Goal: Information Seeking & Learning: Find specific fact

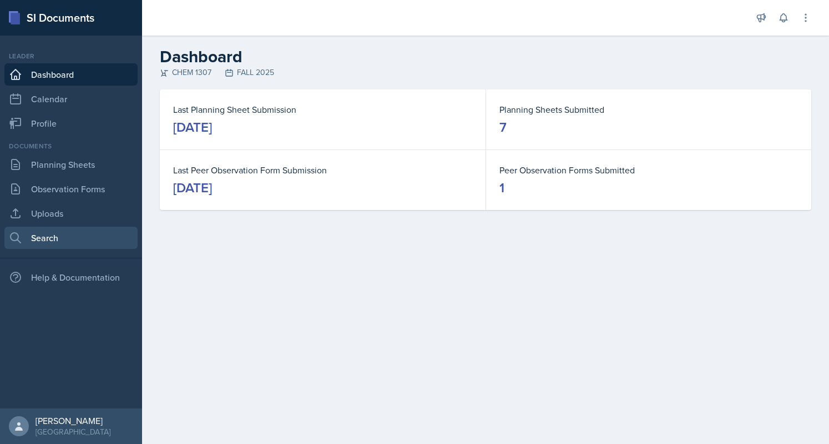
click at [93, 238] on link "Search" at bounding box center [70, 237] width 133 height 22
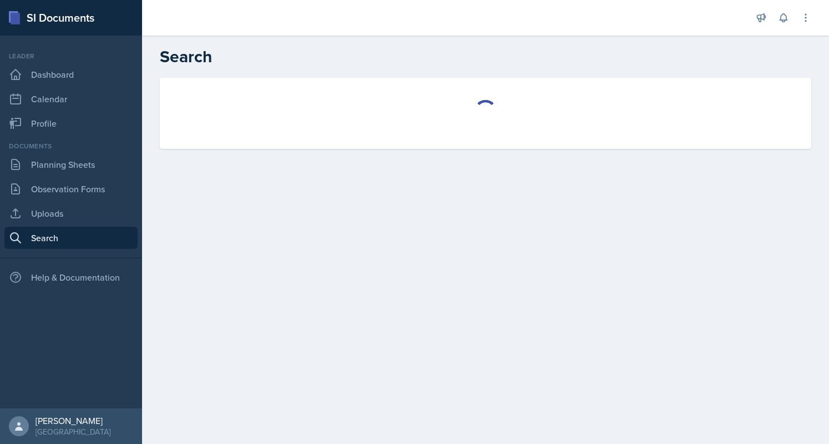
select select "all"
select select "1"
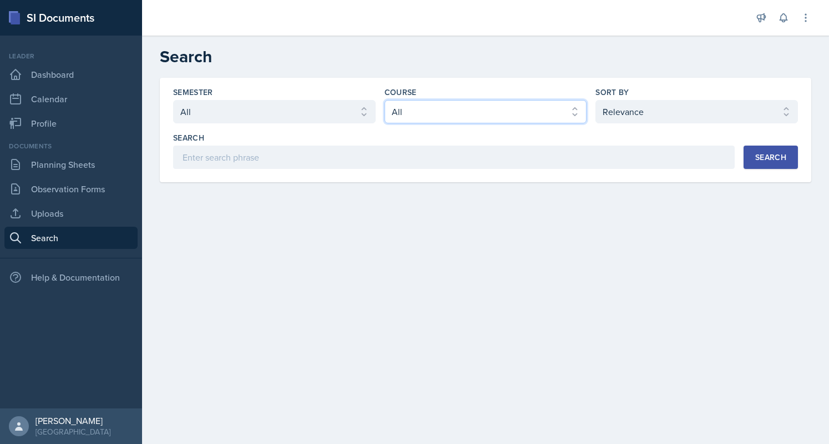
click at [537, 111] on select "Select course All ACC 2301 ART 1301 ART 1302 ART 1310 BIOL 1301 BIOL 1302 BIOL …" at bounding box center [486, 111] width 203 height 23
select select "6e1a4b93-f5fd-4070-b51e-66a0c143b2cb"
click at [385, 100] on select "Select course All ACC 2301 ART 1301 ART 1302 ART 1310 BIOL 1301 BIOL 1302 BIOL …" at bounding box center [486, 111] width 203 height 23
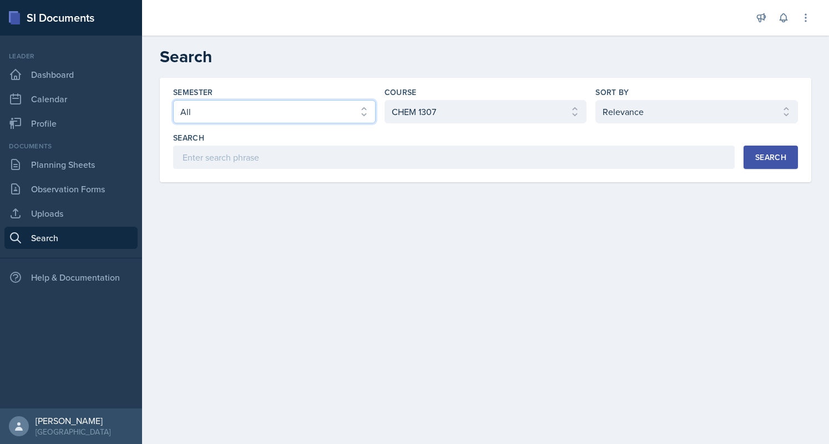
click at [364, 122] on select "Select semester All FALL 2025 Summer II 2025 Summer I 2025 Spring 2025 Fall 202…" at bounding box center [274, 111] width 203 height 23
click at [173, 100] on select "Select semester All FALL 2025 Summer II 2025 Summer I 2025 Spring 2025 Fall 202…" at bounding box center [274, 111] width 203 height 23
click at [762, 165] on button "Search" at bounding box center [771, 156] width 54 height 23
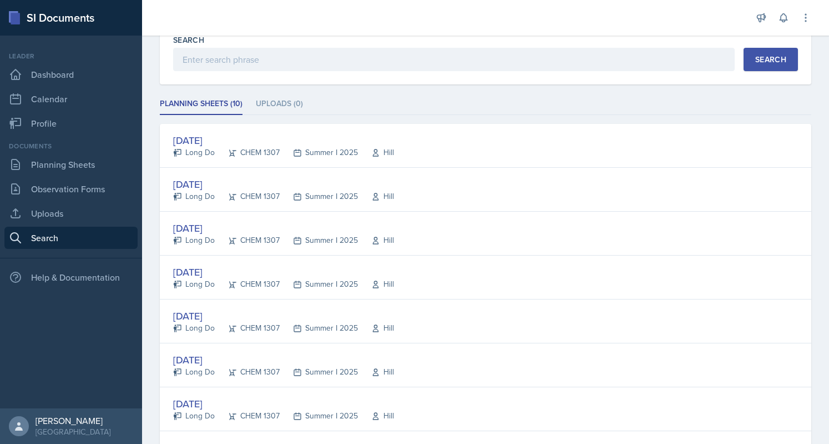
scroll to position [98, 0]
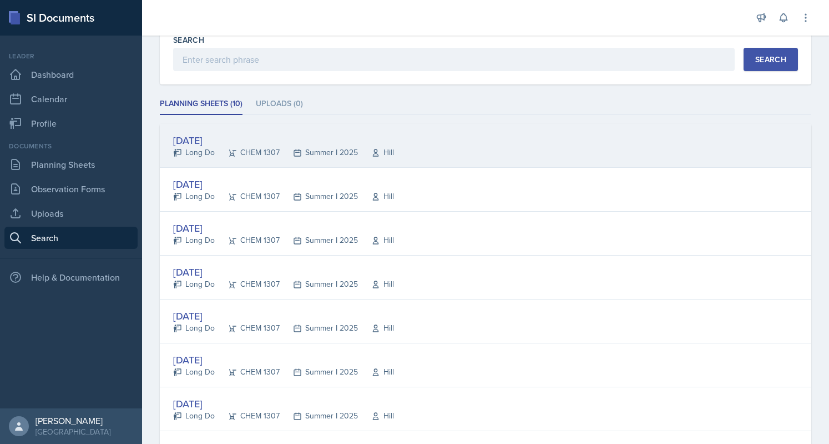
click at [224, 135] on div "[DATE]" at bounding box center [283, 140] width 221 height 15
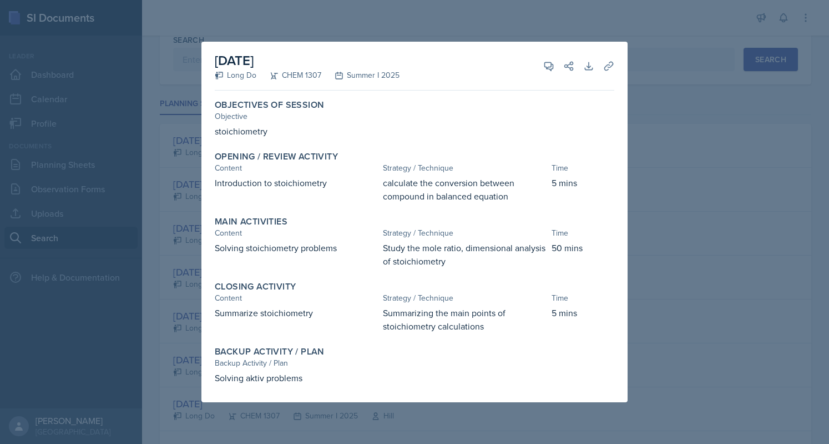
click at [623, 28] on div at bounding box center [414, 222] width 829 height 444
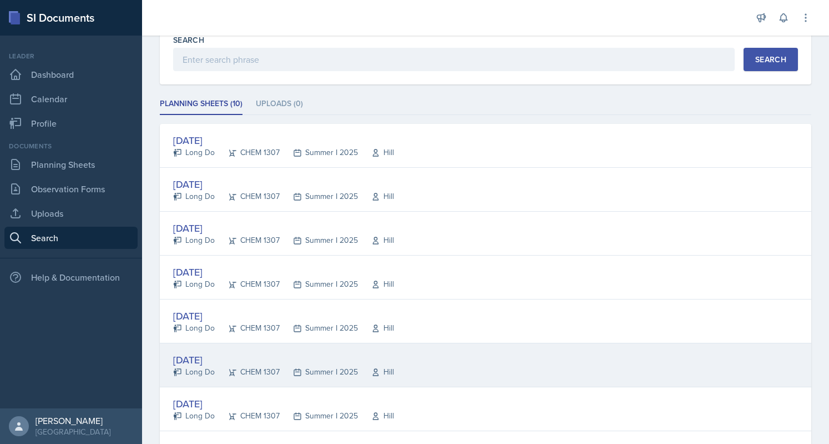
scroll to position [283, 0]
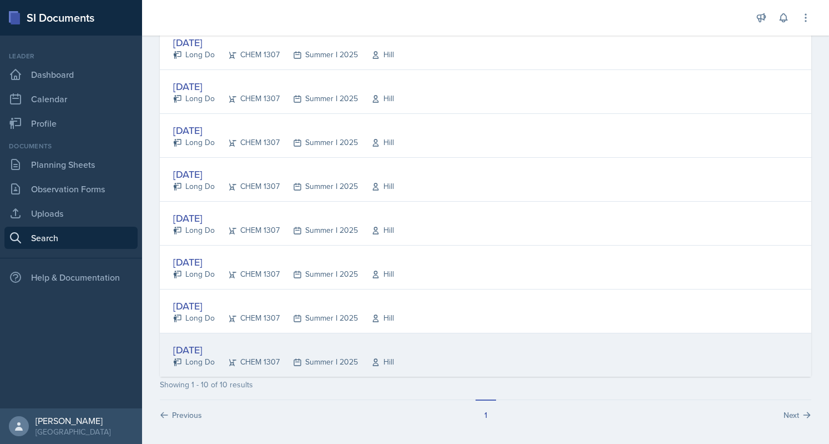
click at [218, 348] on div "[DATE]" at bounding box center [283, 349] width 221 height 15
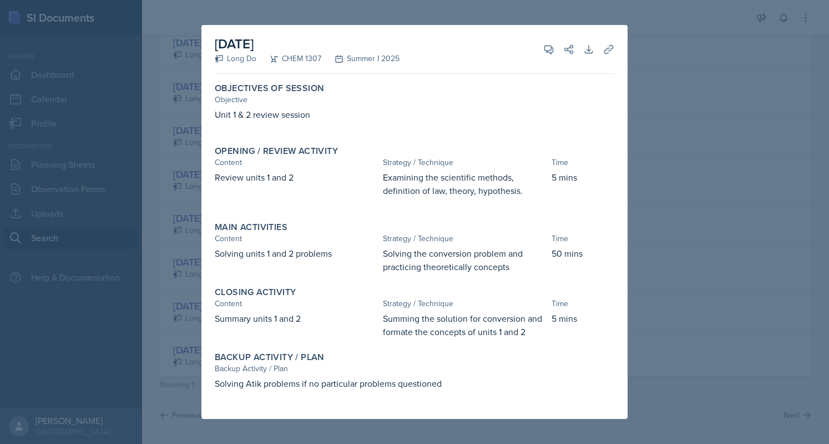
click at [659, 55] on div at bounding box center [414, 222] width 829 height 444
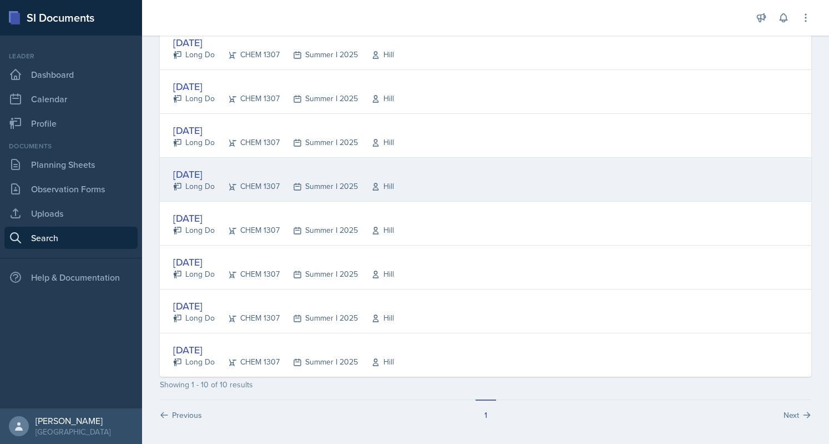
click at [229, 167] on div "[DATE]" at bounding box center [283, 174] width 221 height 15
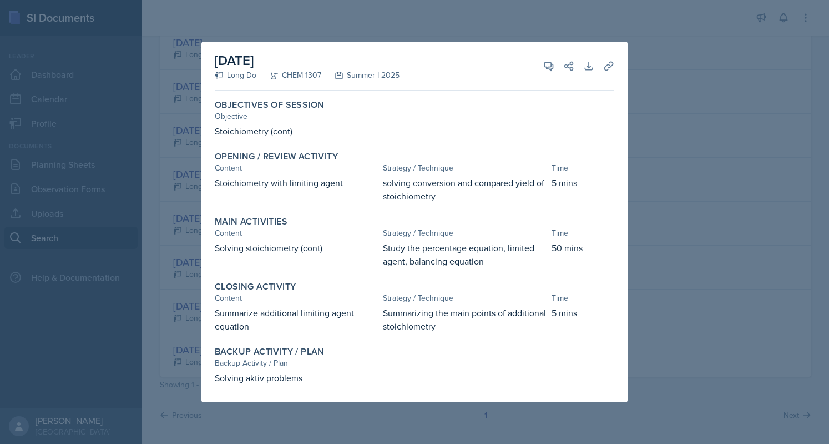
click at [641, 135] on div at bounding box center [414, 222] width 829 height 444
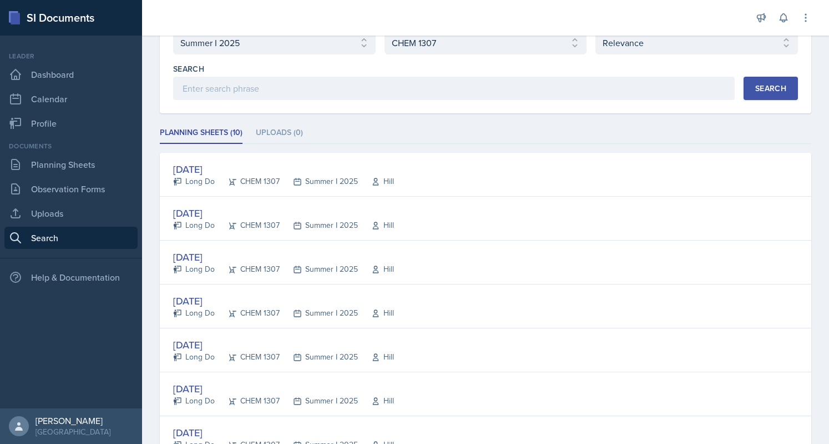
scroll to position [36, 0]
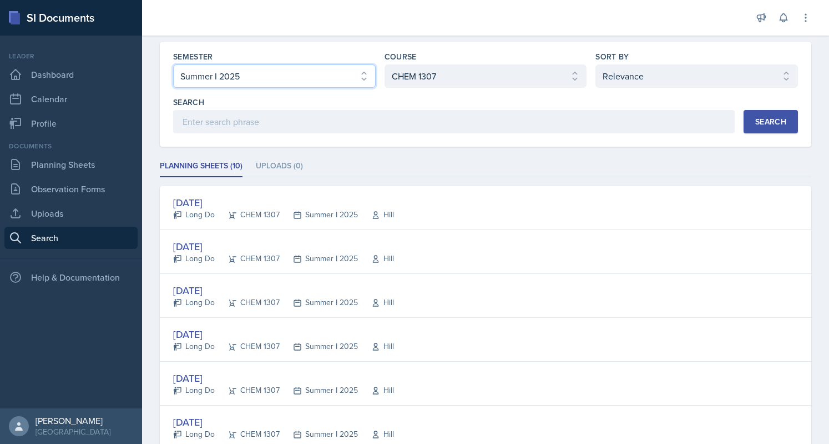
click at [300, 73] on select "Select semester All FALL 2025 Summer II 2025 Summer I 2025 Spring 2025 Fall 202…" at bounding box center [274, 75] width 203 height 23
click at [173, 64] on select "Select semester All FALL 2025 Summer II 2025 Summer I 2025 Spring 2025 Fall 202…" at bounding box center [274, 75] width 203 height 23
click at [744, 122] on button "Search" at bounding box center [771, 121] width 54 height 23
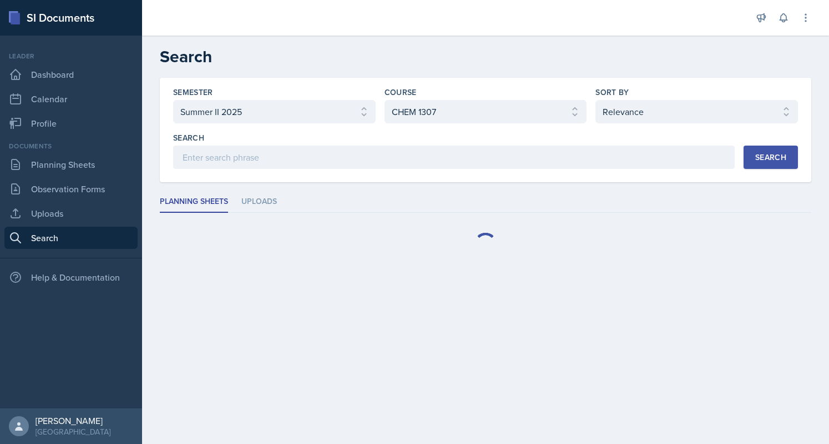
scroll to position [0, 0]
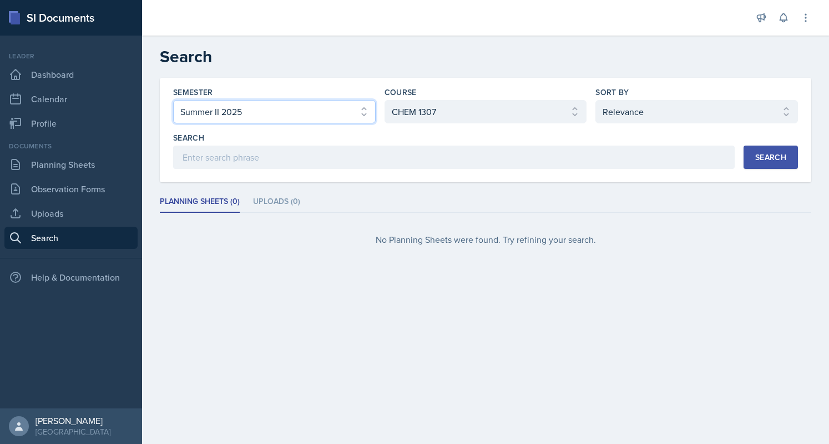
click at [311, 103] on select "Select semester All FALL 2025 Summer II 2025 Summer I 2025 Spring 2025 Fall 202…" at bounding box center [274, 111] width 203 height 23
select select "5573a9d4-4f9d-4699-9623-bf7eb3abf721"
click at [173, 100] on select "Select semester All FALL 2025 Summer II 2025 Summer I 2025 Spring 2025 Fall 202…" at bounding box center [274, 111] width 203 height 23
click at [768, 148] on button "Search" at bounding box center [771, 156] width 54 height 23
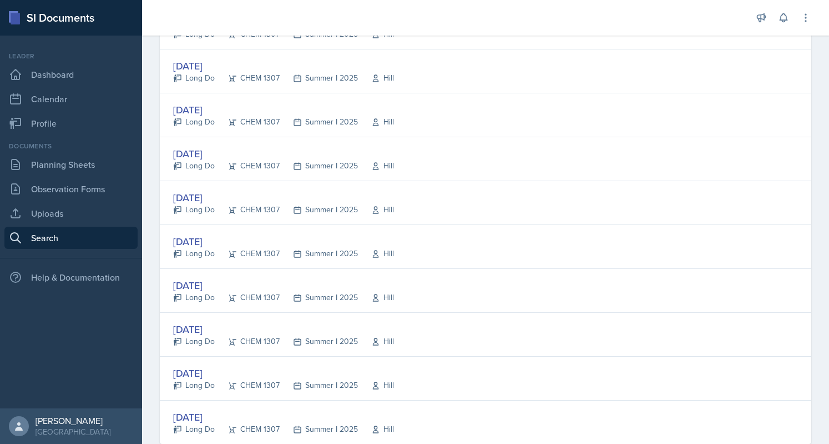
scroll to position [283, 0]
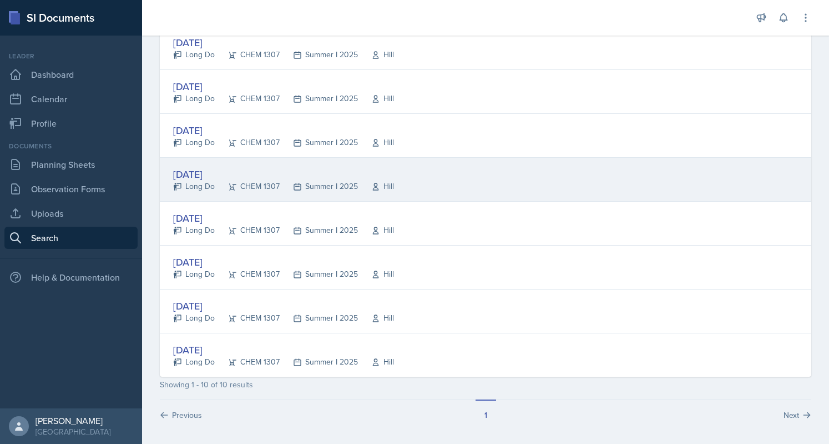
click at [220, 163] on div "[DATE] Long Do CHEM 1307 Summer I 2025 [GEOGRAPHIC_DATA]" at bounding box center [486, 180] width 652 height 44
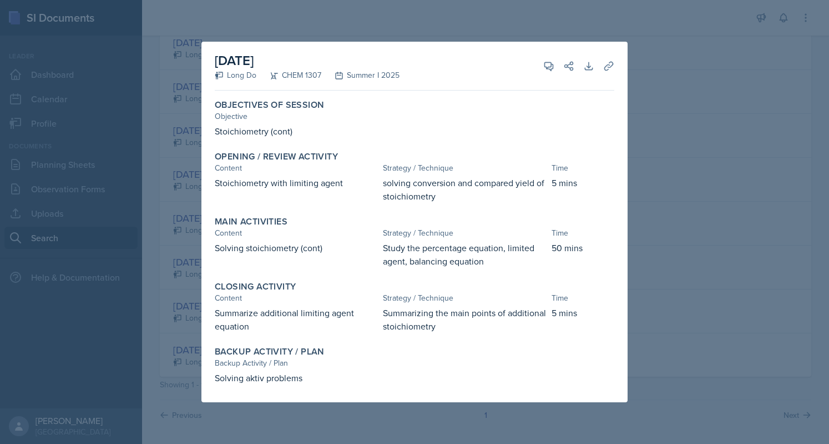
click at [177, 200] on div at bounding box center [414, 222] width 829 height 444
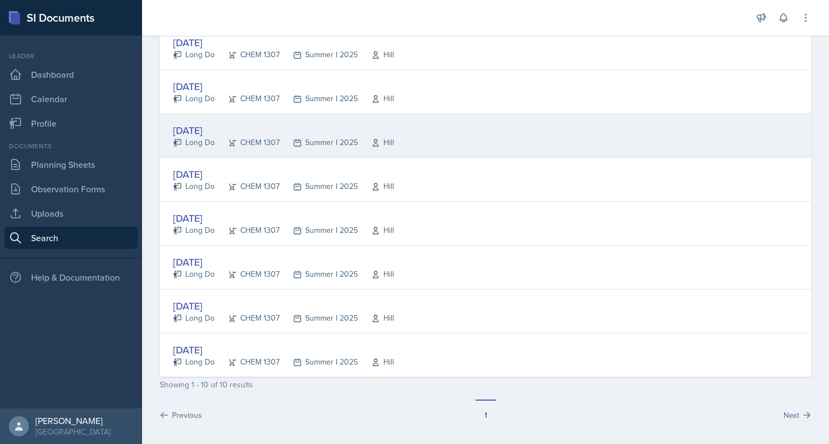
click at [193, 137] on div "Long Do" at bounding box center [194, 143] width 42 height 12
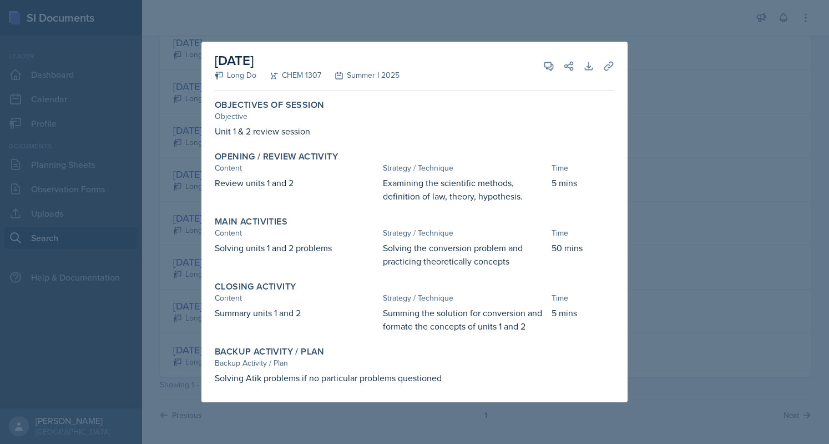
click at [164, 172] on div at bounding box center [414, 222] width 829 height 444
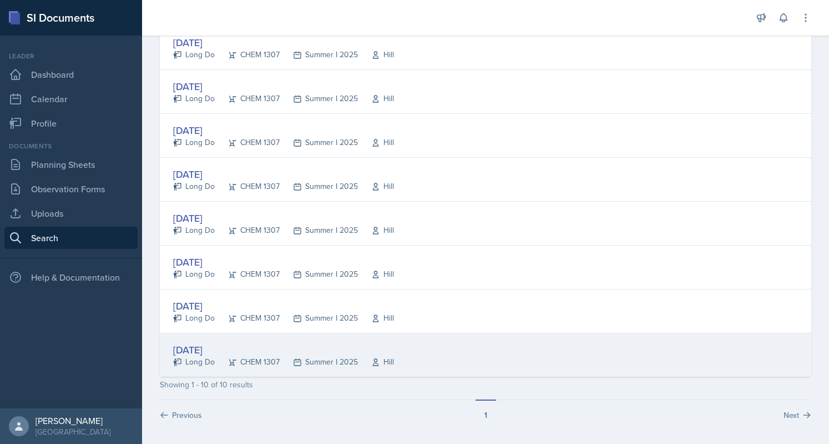
click at [216, 347] on div "[DATE]" at bounding box center [283, 349] width 221 height 15
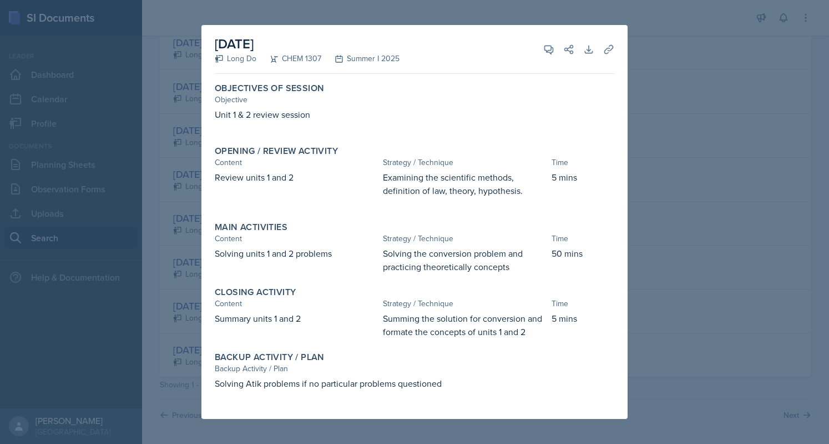
click at [83, 253] on div at bounding box center [414, 222] width 829 height 444
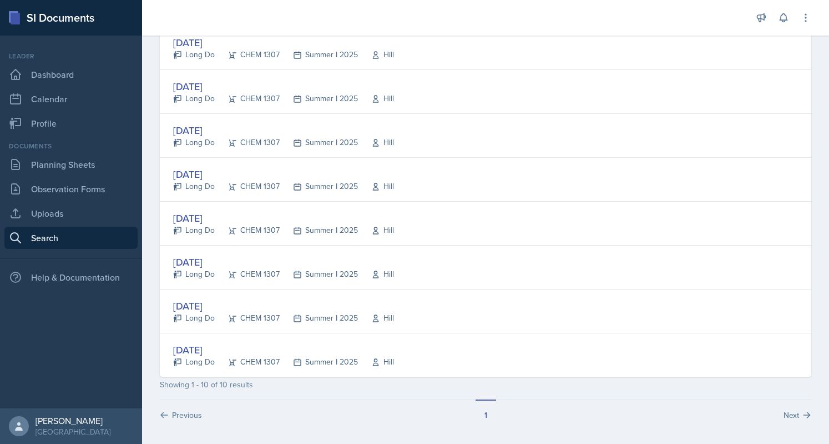
scroll to position [0, 0]
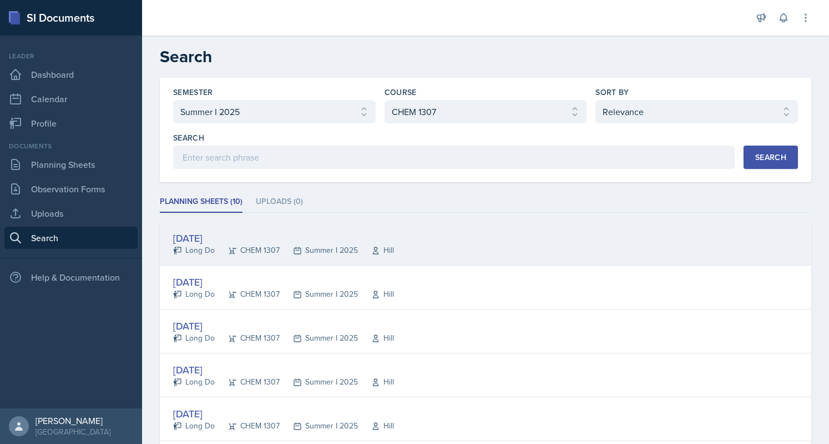
click at [193, 239] on div "[DATE]" at bounding box center [283, 237] width 221 height 15
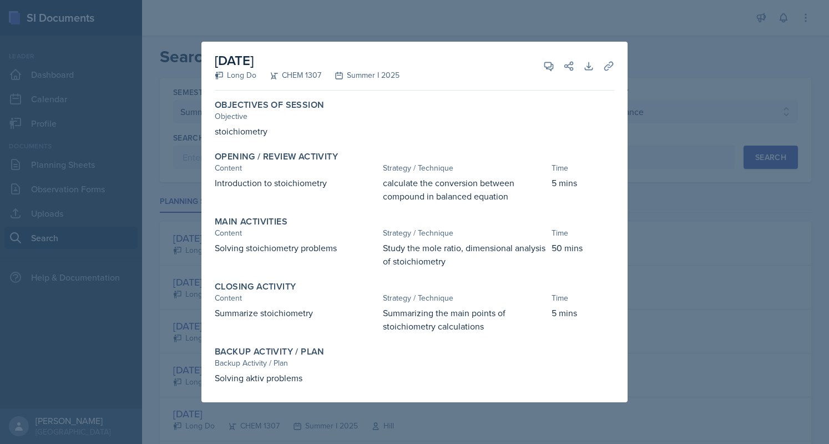
click at [167, 249] on div at bounding box center [414, 222] width 829 height 444
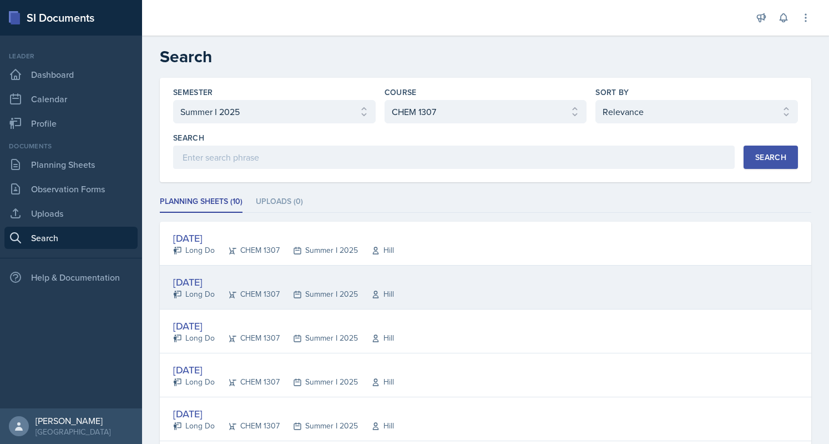
click at [185, 276] on div "[DATE]" at bounding box center [283, 281] width 221 height 15
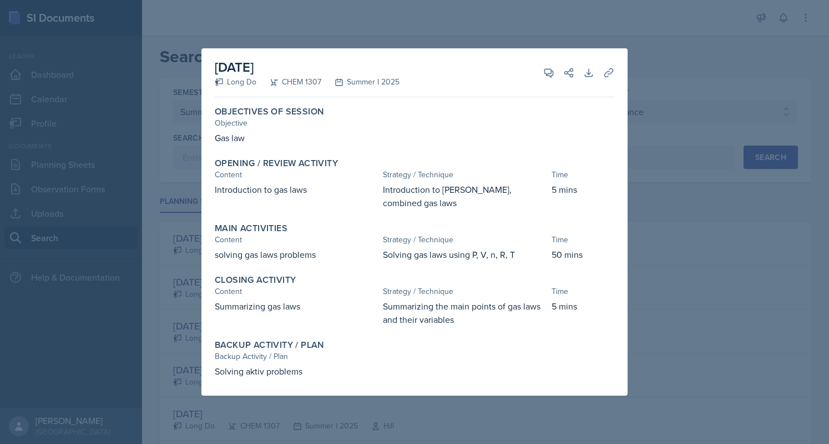
click at [159, 271] on div at bounding box center [414, 222] width 829 height 444
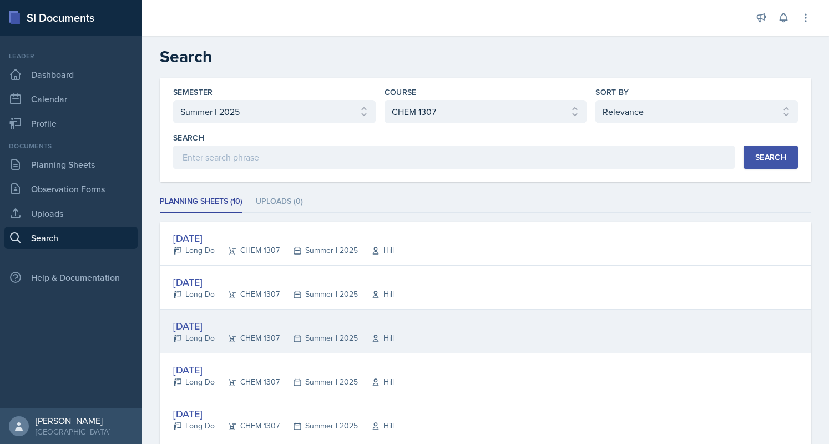
click at [207, 330] on div "[DATE]" at bounding box center [283, 325] width 221 height 15
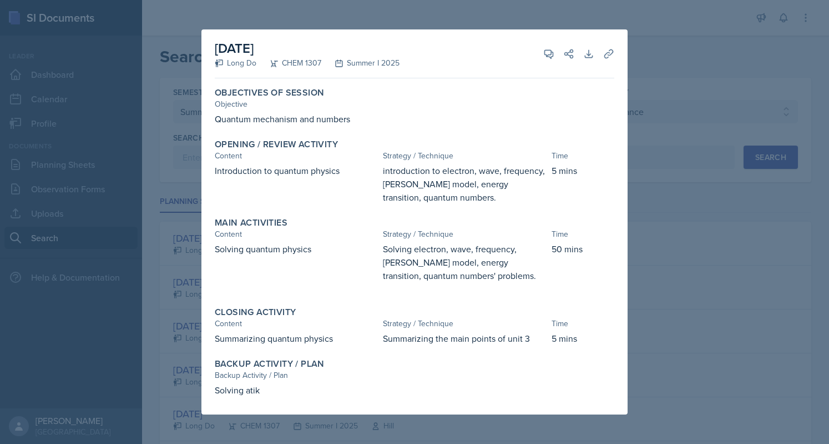
click at [662, 43] on div at bounding box center [414, 222] width 829 height 444
